Goal: Information Seeking & Learning: Learn about a topic

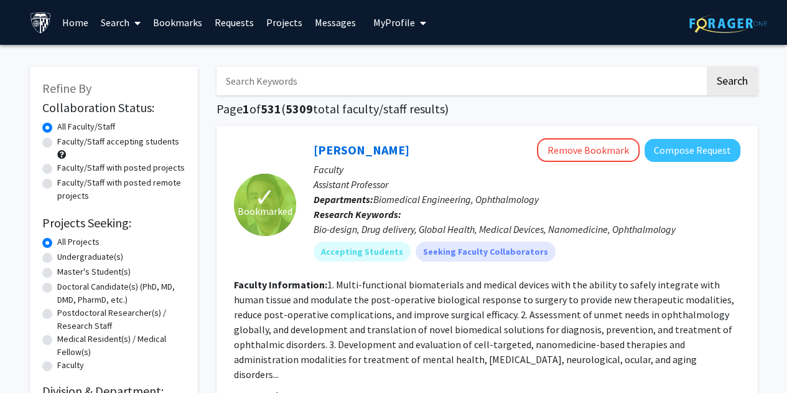
click at [347, 76] on input "Search Keywords" at bounding box center [461, 81] width 489 height 29
click at [707, 67] on button "Search" at bounding box center [732, 81] width 51 height 29
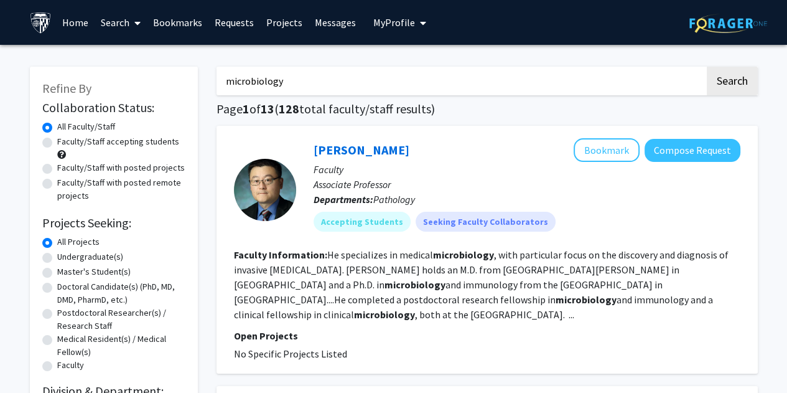
drag, startPoint x: 326, startPoint y: 77, endPoint x: 138, endPoint y: 36, distance: 192.3
click at [707, 67] on button "Search" at bounding box center [732, 81] width 51 height 29
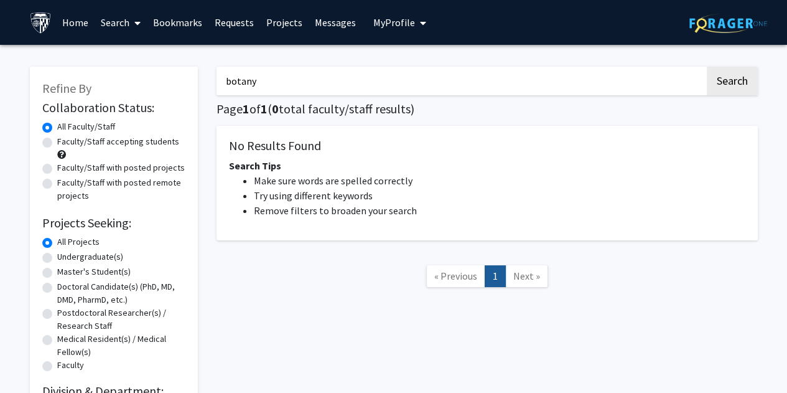
click at [252, 89] on input "botany" at bounding box center [461, 81] width 489 height 29
type input "plant"
click at [707, 67] on button "Search" at bounding box center [732, 81] width 51 height 29
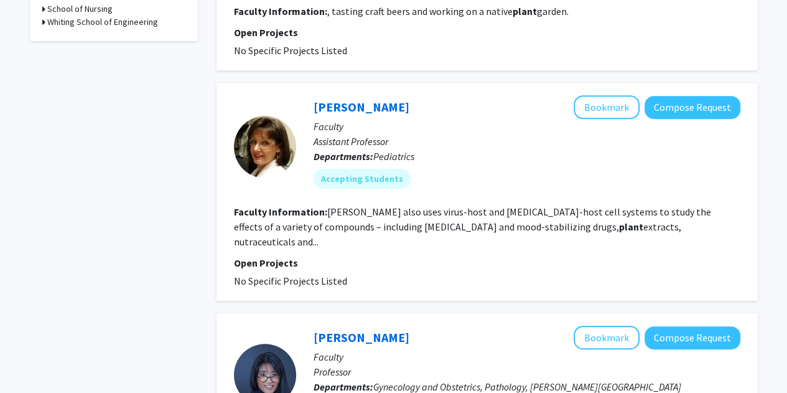
scroll to position [504, 0]
